Goal: Task Accomplishment & Management: Manage account settings

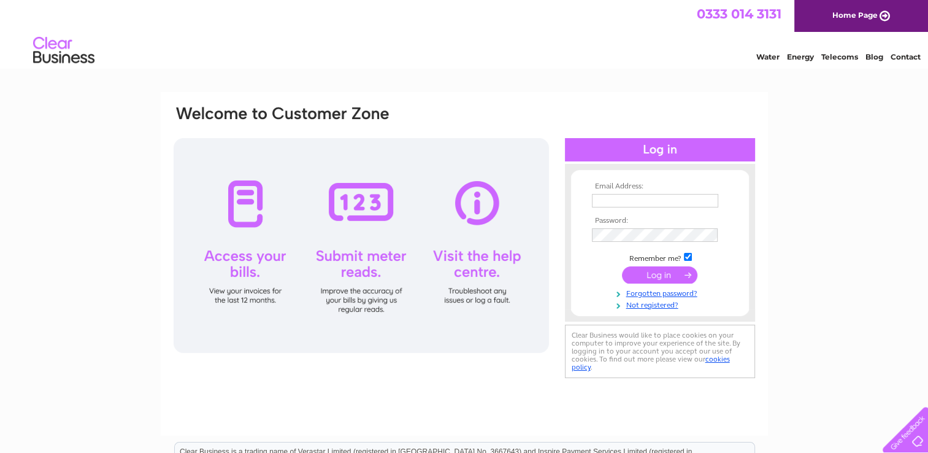
type input "[EMAIL_ADDRESS][DOMAIN_NAME]"
click at [250, 192] on div at bounding box center [361, 245] width 375 height 215
click at [636, 276] on input "submit" at bounding box center [659, 274] width 75 height 17
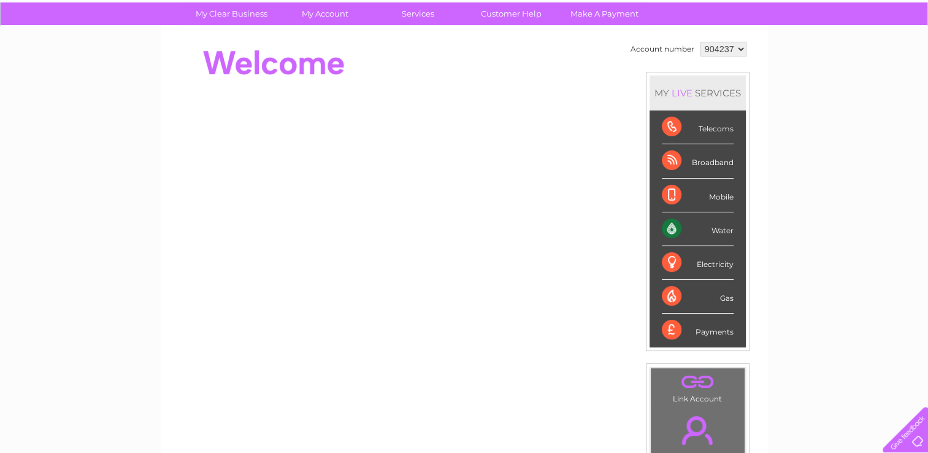
scroll to position [28, 0]
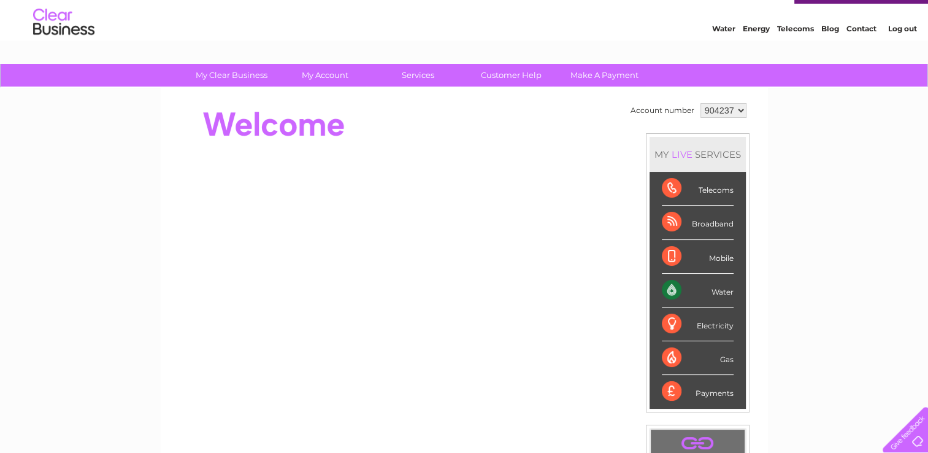
click at [672, 282] on div "Water" at bounding box center [698, 291] width 72 height 34
click at [670, 288] on div "Water" at bounding box center [698, 291] width 72 height 34
click at [716, 287] on div "Water" at bounding box center [698, 291] width 72 height 34
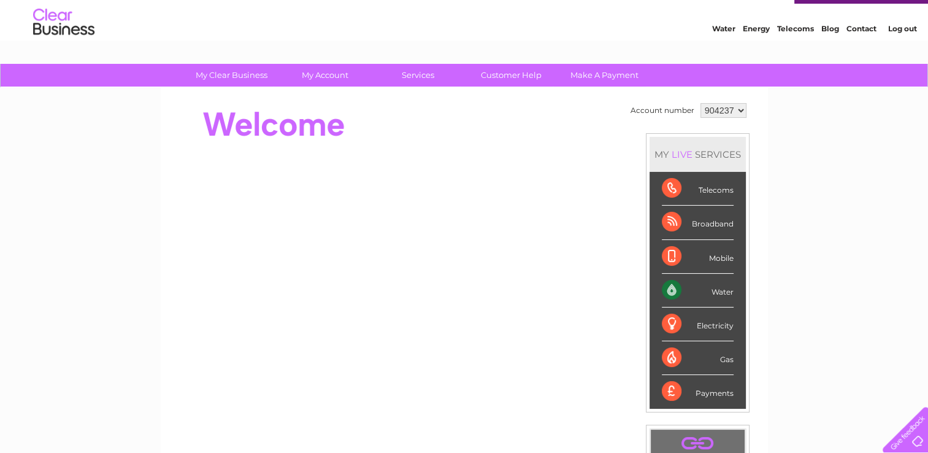
click at [716, 288] on div "Water" at bounding box center [698, 291] width 72 height 34
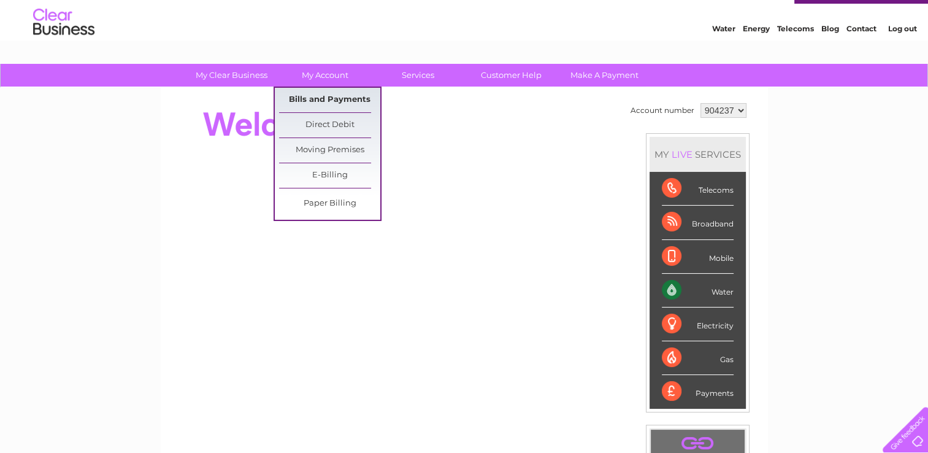
click at [301, 93] on link "Bills and Payments" at bounding box center [329, 100] width 101 height 25
click at [298, 94] on link "Bills and Payments" at bounding box center [329, 100] width 101 height 25
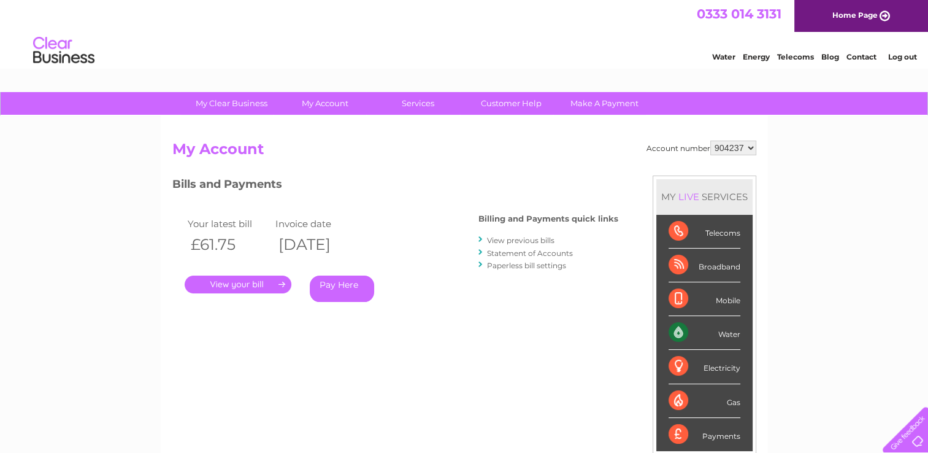
click at [249, 277] on link "." at bounding box center [238, 284] width 107 height 18
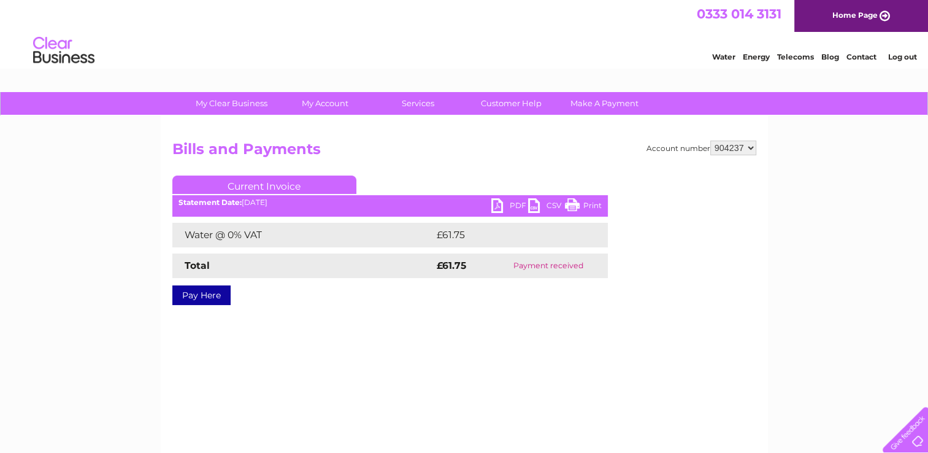
click at [501, 202] on link "PDF" at bounding box center [509, 207] width 37 height 18
drag, startPoint x: 569, startPoint y: 200, endPoint x: 86, endPoint y: 380, distance: 515.7
click at [569, 200] on link "Print" at bounding box center [583, 207] width 37 height 18
click at [531, 202] on link "CSV" at bounding box center [546, 207] width 37 height 18
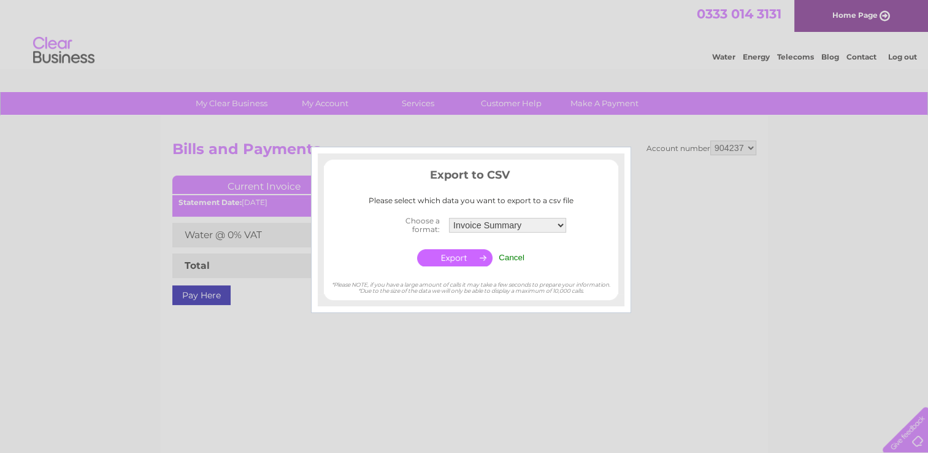
click at [531, 202] on div "Please select which data you want to export to a csv file" at bounding box center [471, 200] width 294 height 9
click at [518, 258] on input "Cancel" at bounding box center [512, 257] width 26 height 9
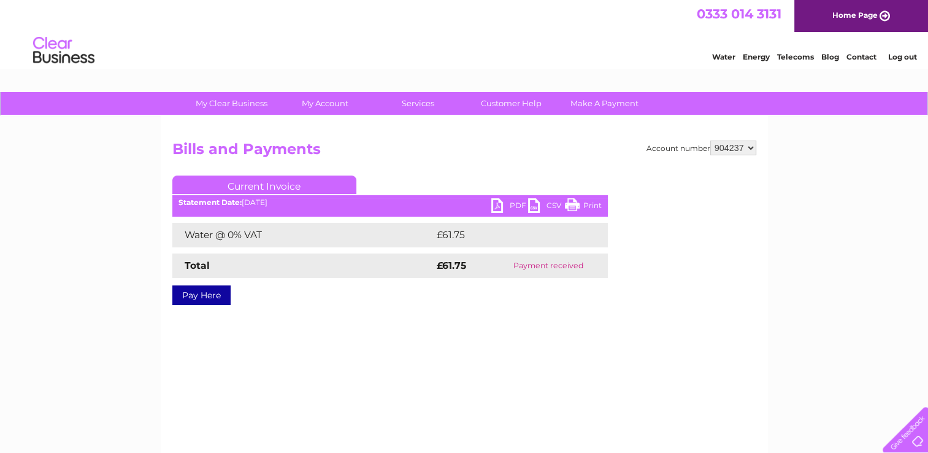
click at [571, 205] on link "Print" at bounding box center [583, 207] width 37 height 18
click at [497, 206] on link "PDF" at bounding box center [509, 207] width 37 height 18
